Goal: Task Accomplishment & Management: Use online tool/utility

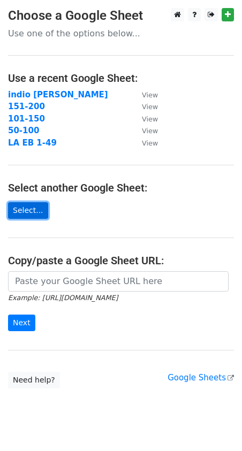
click at [33, 209] on link "Select..." at bounding box center [28, 210] width 40 height 17
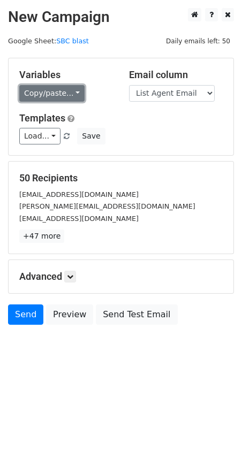
click at [57, 94] on link "Copy/paste..." at bounding box center [51, 93] width 65 height 17
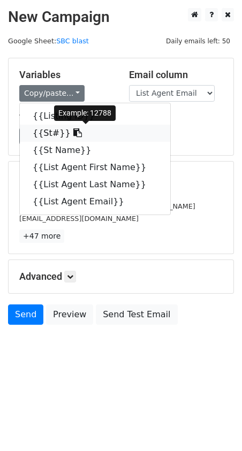
click at [49, 134] on link "{{St#}}" at bounding box center [95, 133] width 150 height 17
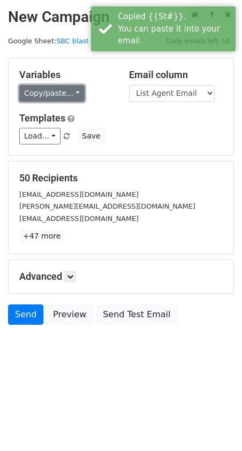
click at [49, 96] on link "Copy/paste..." at bounding box center [51, 93] width 65 height 17
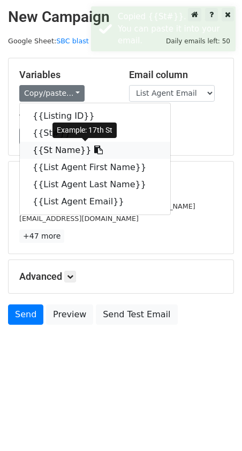
click at [61, 149] on link "{{St Name}}" at bounding box center [95, 150] width 150 height 17
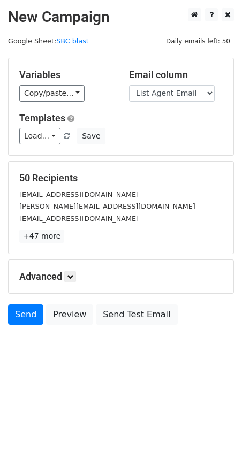
click at [60, 78] on h5 "Variables" at bounding box center [66, 75] width 94 height 12
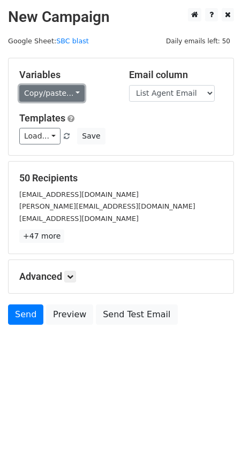
click at [60, 87] on link "Copy/paste..." at bounding box center [51, 93] width 65 height 17
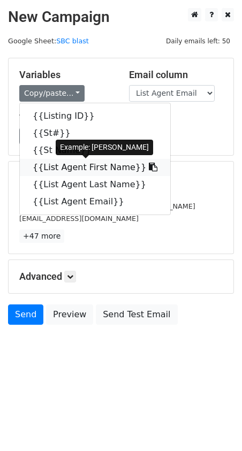
click at [65, 169] on link "{{List Agent First Name}}" at bounding box center [95, 167] width 150 height 17
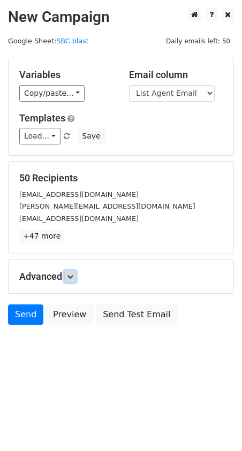
click at [68, 271] on link at bounding box center [70, 277] width 12 height 12
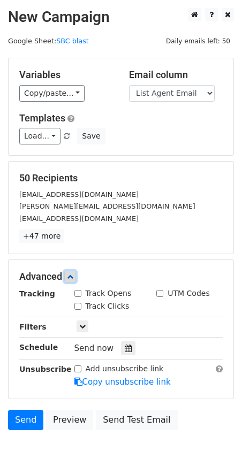
click at [73, 275] on icon at bounding box center [70, 276] width 6 height 6
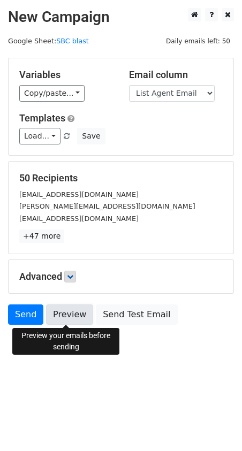
click at [73, 312] on link "Preview" at bounding box center [69, 314] width 47 height 20
click at [66, 309] on link "Preview" at bounding box center [69, 314] width 47 height 20
click at [68, 317] on link "Preview" at bounding box center [69, 314] width 47 height 20
click at [64, 311] on link "Preview" at bounding box center [69, 314] width 47 height 20
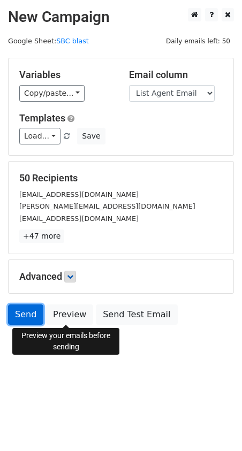
click at [24, 309] on link "Send" at bounding box center [25, 314] width 35 height 20
